Goal: Find specific page/section: Find specific page/section

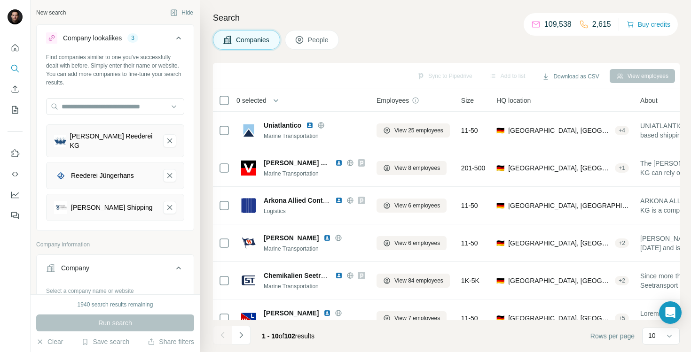
scroll to position [167, 0]
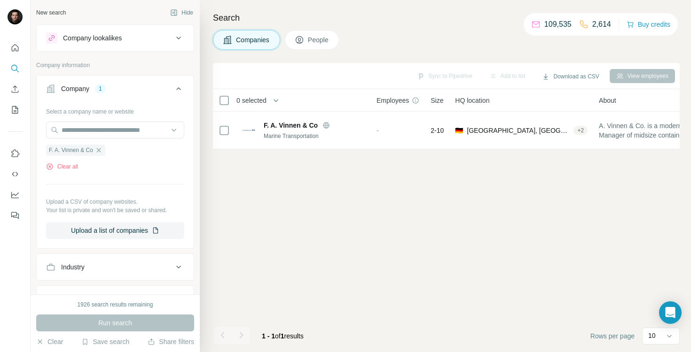
scroll to position [0, 87]
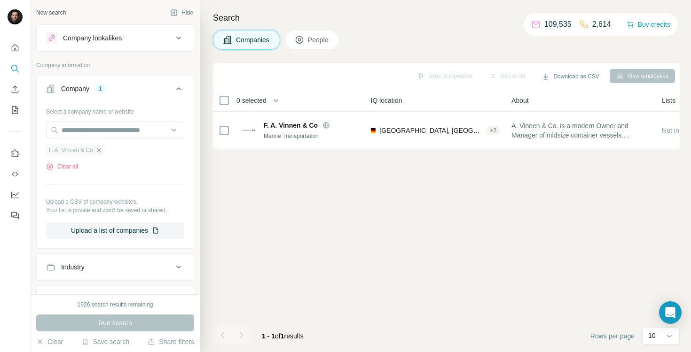
click at [102, 150] on icon "button" at bounding box center [99, 151] width 8 height 8
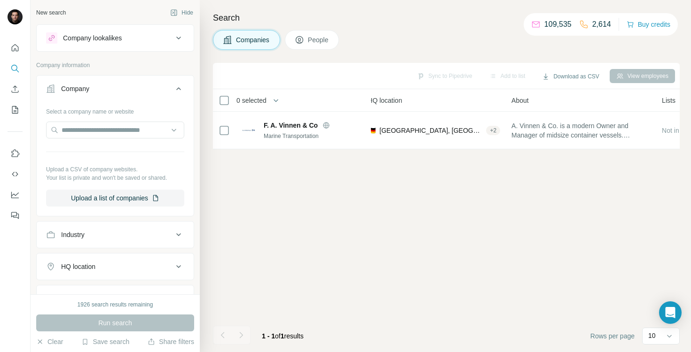
click at [103, 139] on div at bounding box center [115, 131] width 138 height 19
click at [101, 137] on input "text" at bounding box center [115, 130] width 138 height 17
paste input "**********"
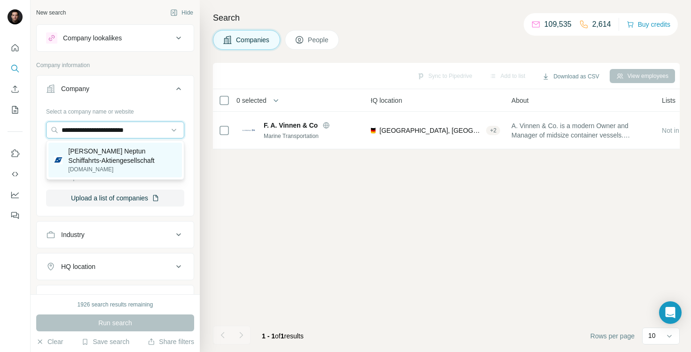
type input "**********"
click at [101, 156] on p "[PERSON_NAME] Neptun Schiffahrts-Aktiengesellschaft" at bounding box center [122, 156] width 108 height 19
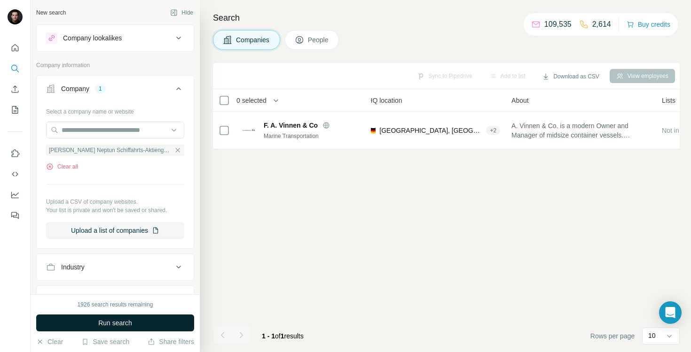
click at [106, 321] on span "Run search" at bounding box center [115, 323] width 34 height 9
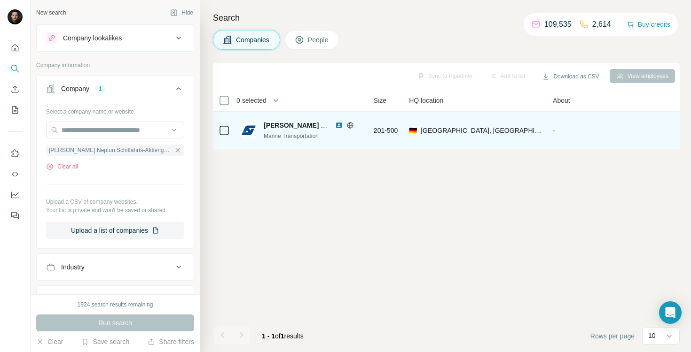
click at [339, 125] on img at bounding box center [339, 126] width 8 height 8
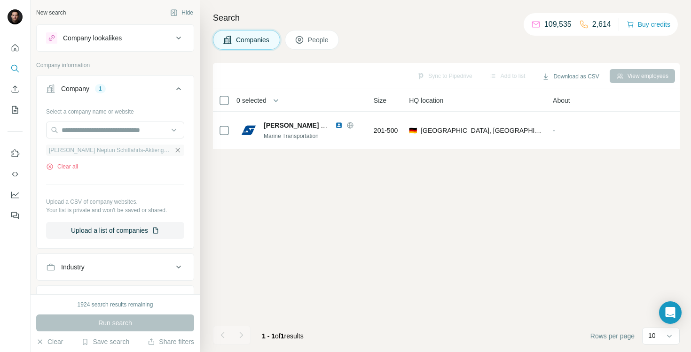
click at [177, 147] on icon "button" at bounding box center [178, 151] width 8 height 8
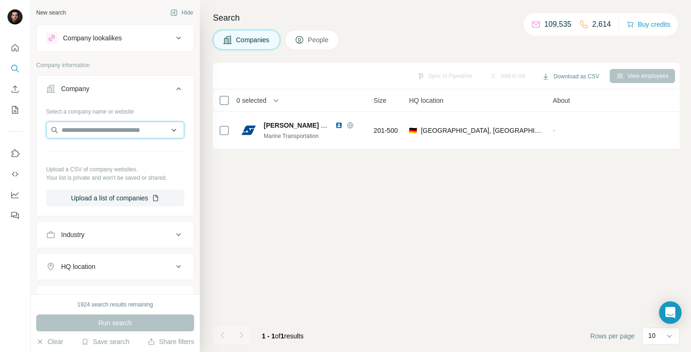
click at [120, 125] on input "text" at bounding box center [115, 130] width 138 height 17
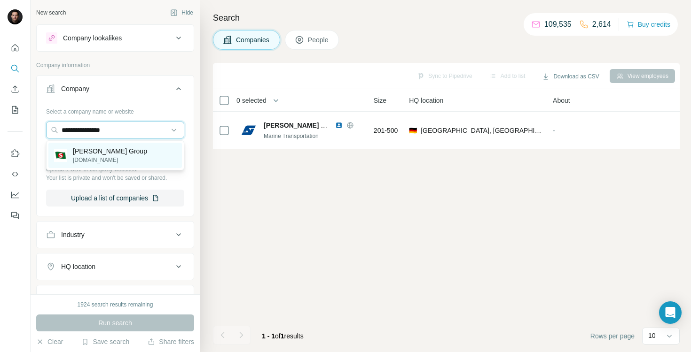
type input "**********"
click at [121, 153] on div "[PERSON_NAME] Group [DOMAIN_NAME]" at bounding box center [114, 155] width 133 height 25
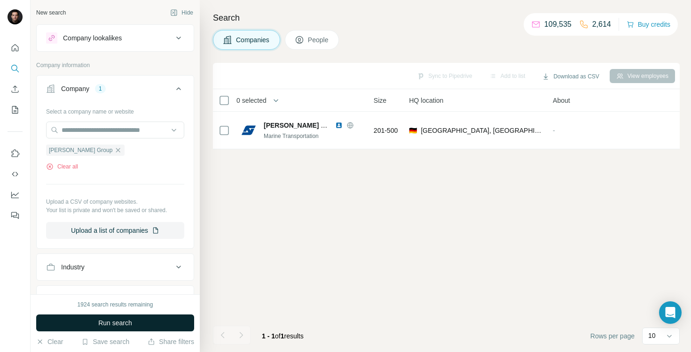
click at [115, 320] on span "Run search" at bounding box center [115, 323] width 34 height 9
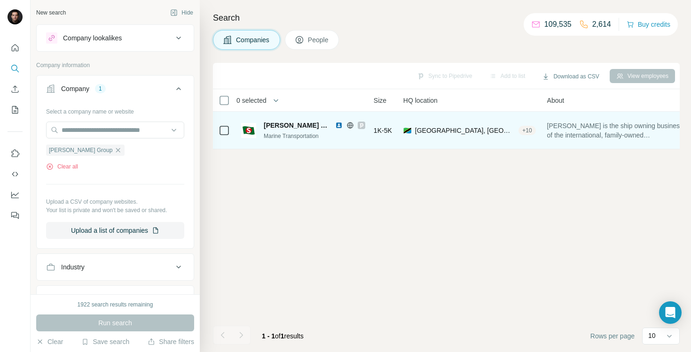
click at [335, 124] on img at bounding box center [339, 126] width 8 height 8
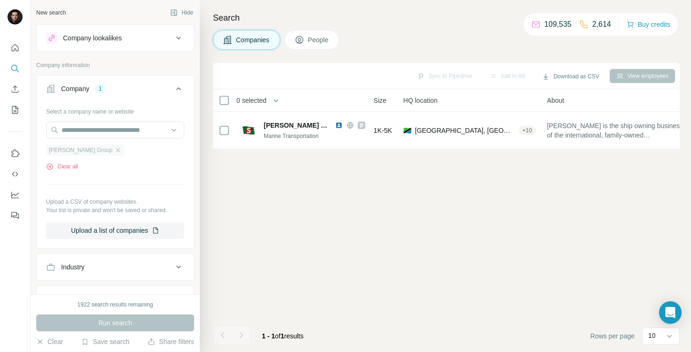
click at [97, 149] on div "[PERSON_NAME] Group" at bounding box center [85, 150] width 78 height 11
click at [116, 151] on icon "button" at bounding box center [118, 150] width 4 height 4
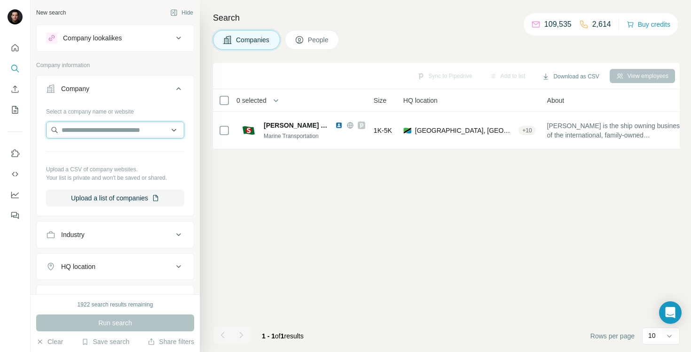
click at [86, 128] on input "text" at bounding box center [115, 130] width 138 height 17
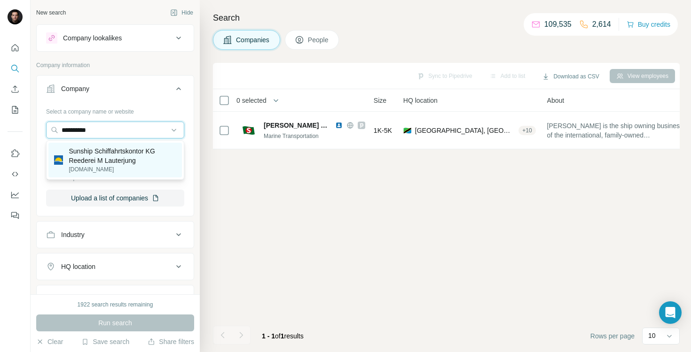
type input "**********"
click at [107, 153] on p "Sunship Schiffahrtskontor KG Reederei M Lauterjung" at bounding box center [123, 156] width 108 height 19
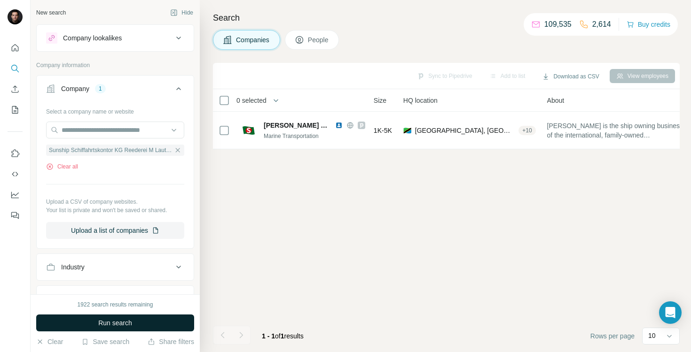
click at [106, 323] on span "Run search" at bounding box center [115, 323] width 34 height 9
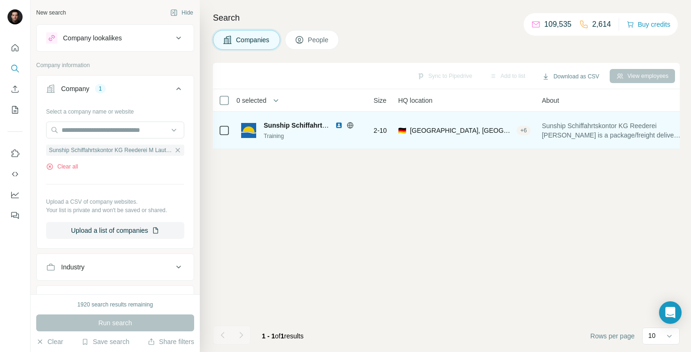
click at [338, 125] on img at bounding box center [339, 126] width 8 height 8
